Goal: Information Seeking & Learning: Learn about a topic

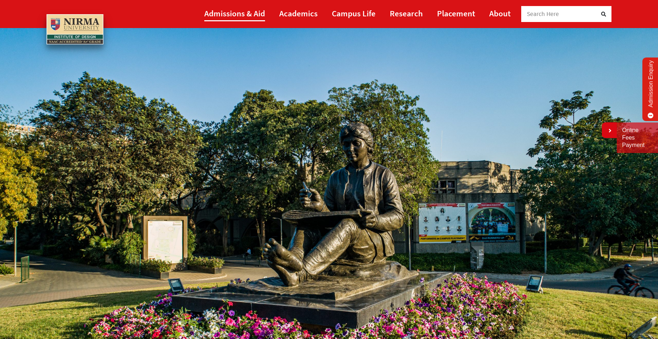
click at [248, 14] on link "Admissions & Aid" at bounding box center [234, 13] width 61 height 16
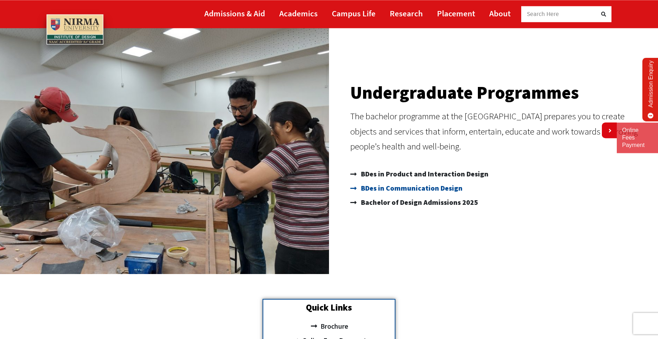
scroll to position [72, 0]
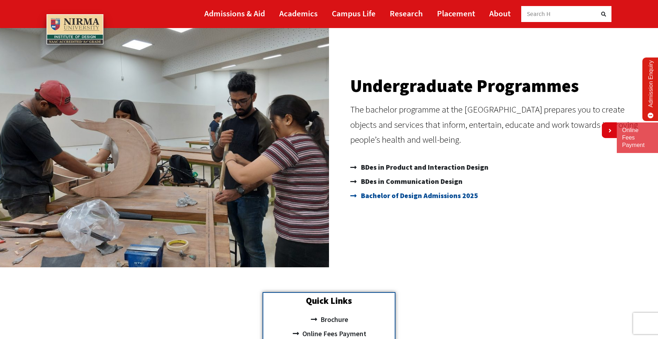
click at [415, 196] on span "Bachelor of Design Admissions 2025" at bounding box center [418, 196] width 119 height 14
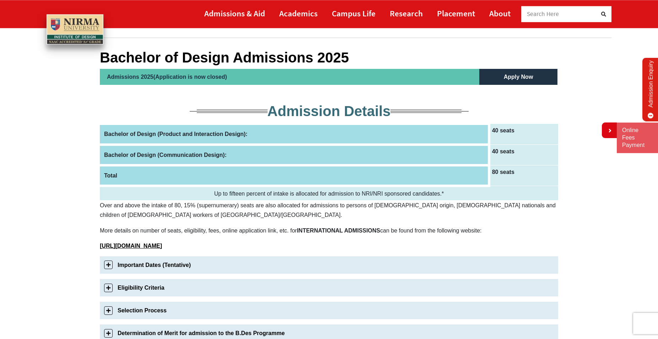
scroll to position [72, 0]
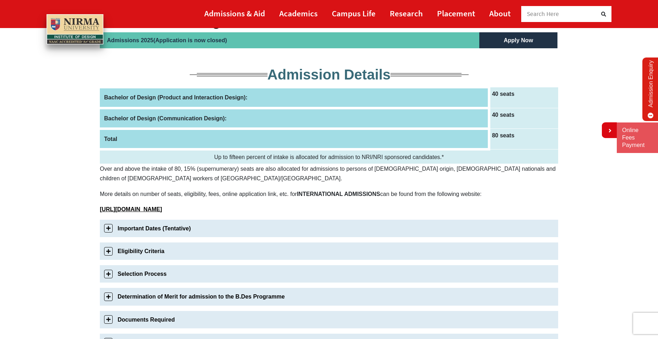
click at [108, 227] on link "Important Dates (Tentative)" at bounding box center [329, 228] width 458 height 17
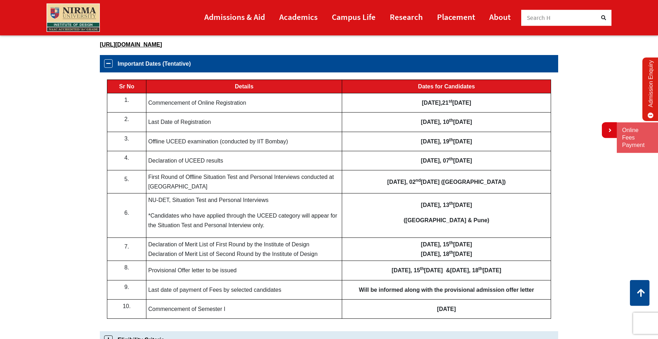
scroll to position [236, 0]
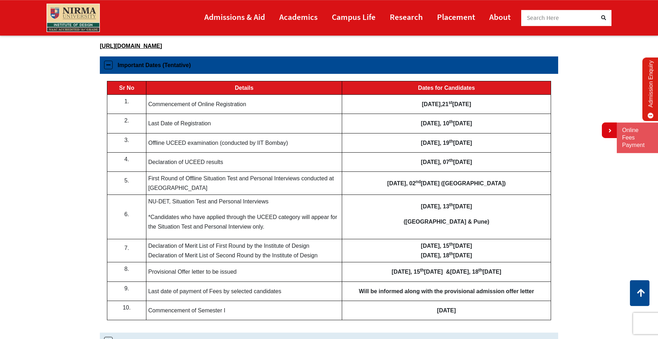
click at [106, 69] on link "Important Dates (Tentative)" at bounding box center [329, 64] width 458 height 17
